Goal: Information Seeking & Learning: Compare options

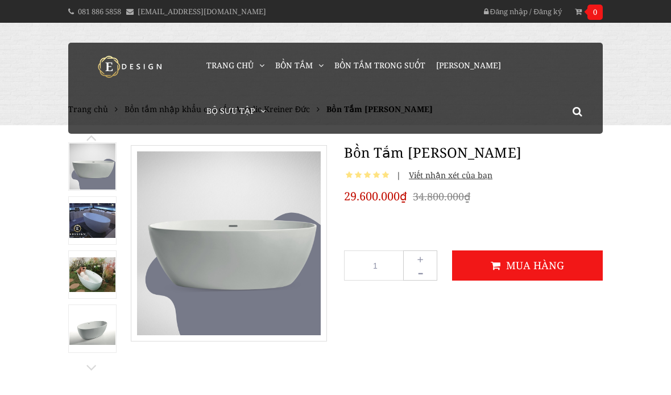
click at [94, 218] on img at bounding box center [92, 220] width 46 height 35
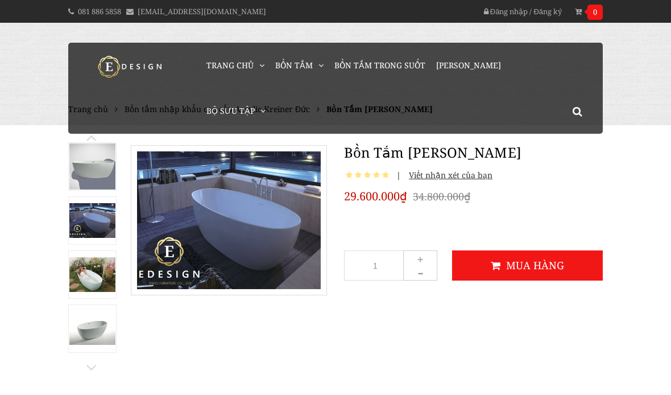
click at [86, 272] on img at bounding box center [92, 274] width 46 height 35
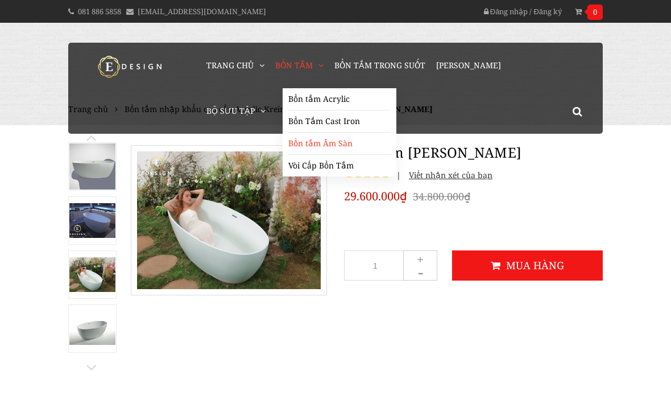
click at [307, 140] on link "Bồn tắm Âm Sàn" at bounding box center [339, 143] width 102 height 22
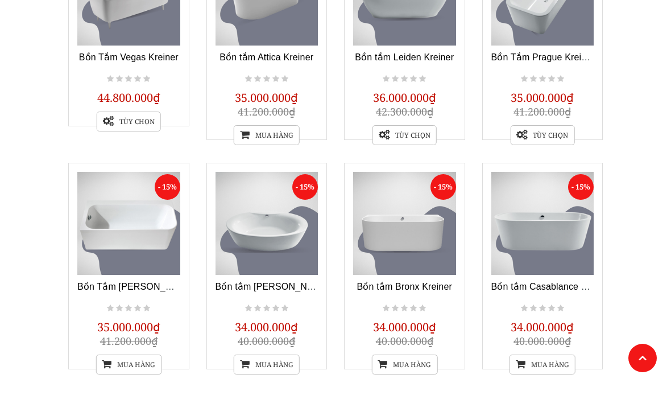
scroll to position [854, 0]
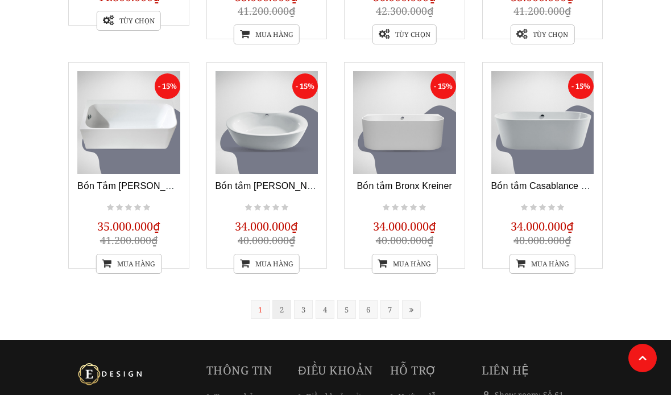
click at [284, 311] on link "2" at bounding box center [281, 309] width 19 height 19
